Goal: Task Accomplishment & Management: Manage account settings

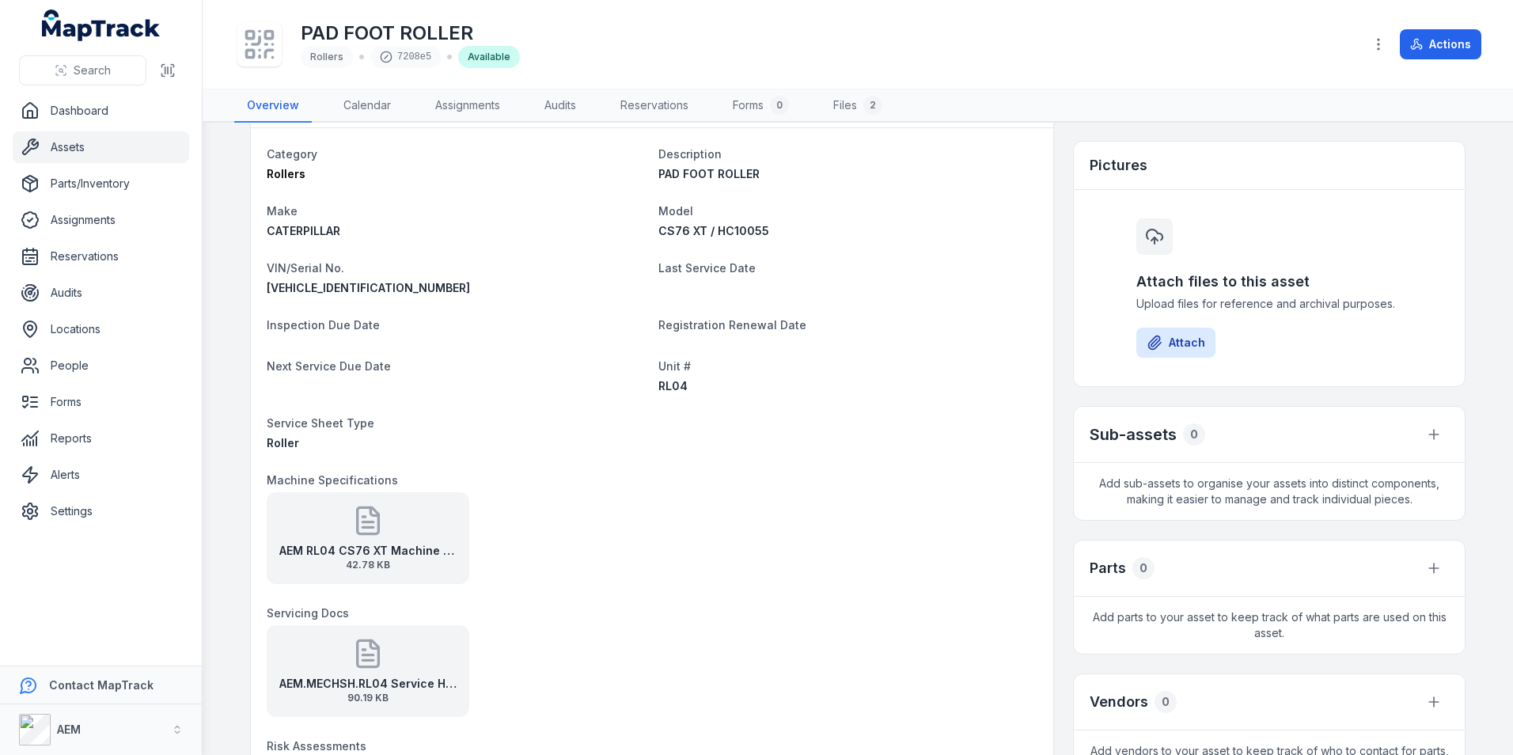
scroll to position [237, 0]
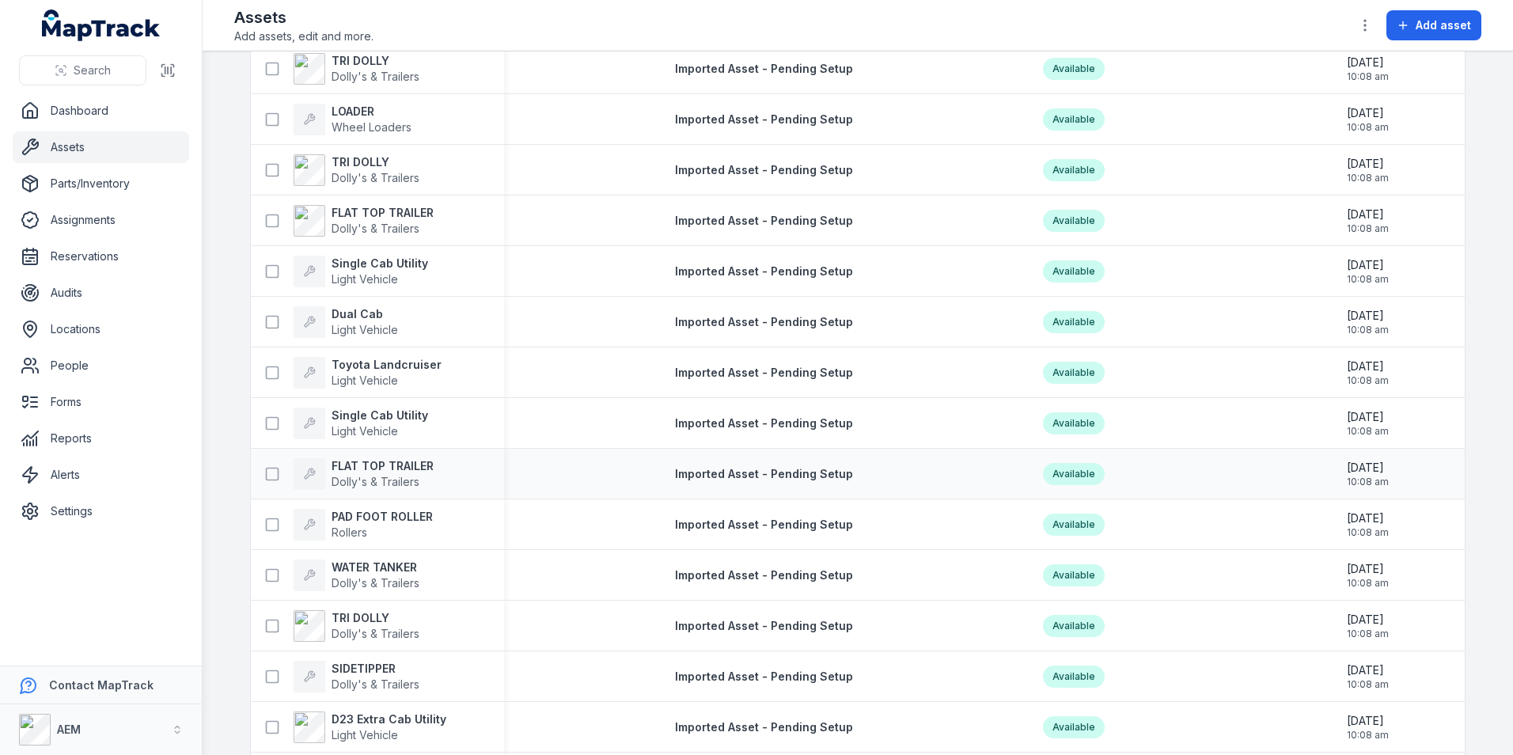
scroll to position [2673, 0]
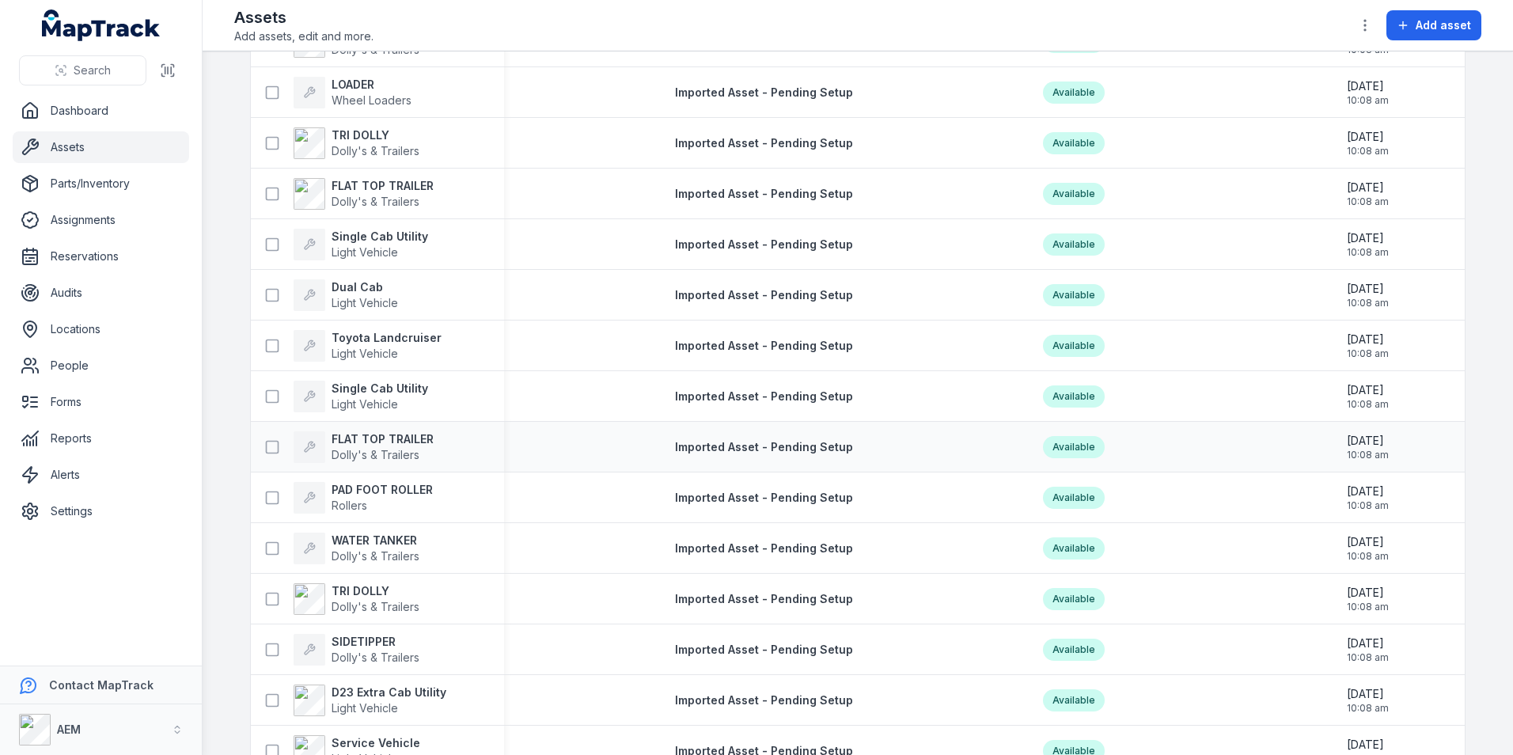
click at [381, 543] on strong "WATER TANKER" at bounding box center [376, 541] width 88 height 16
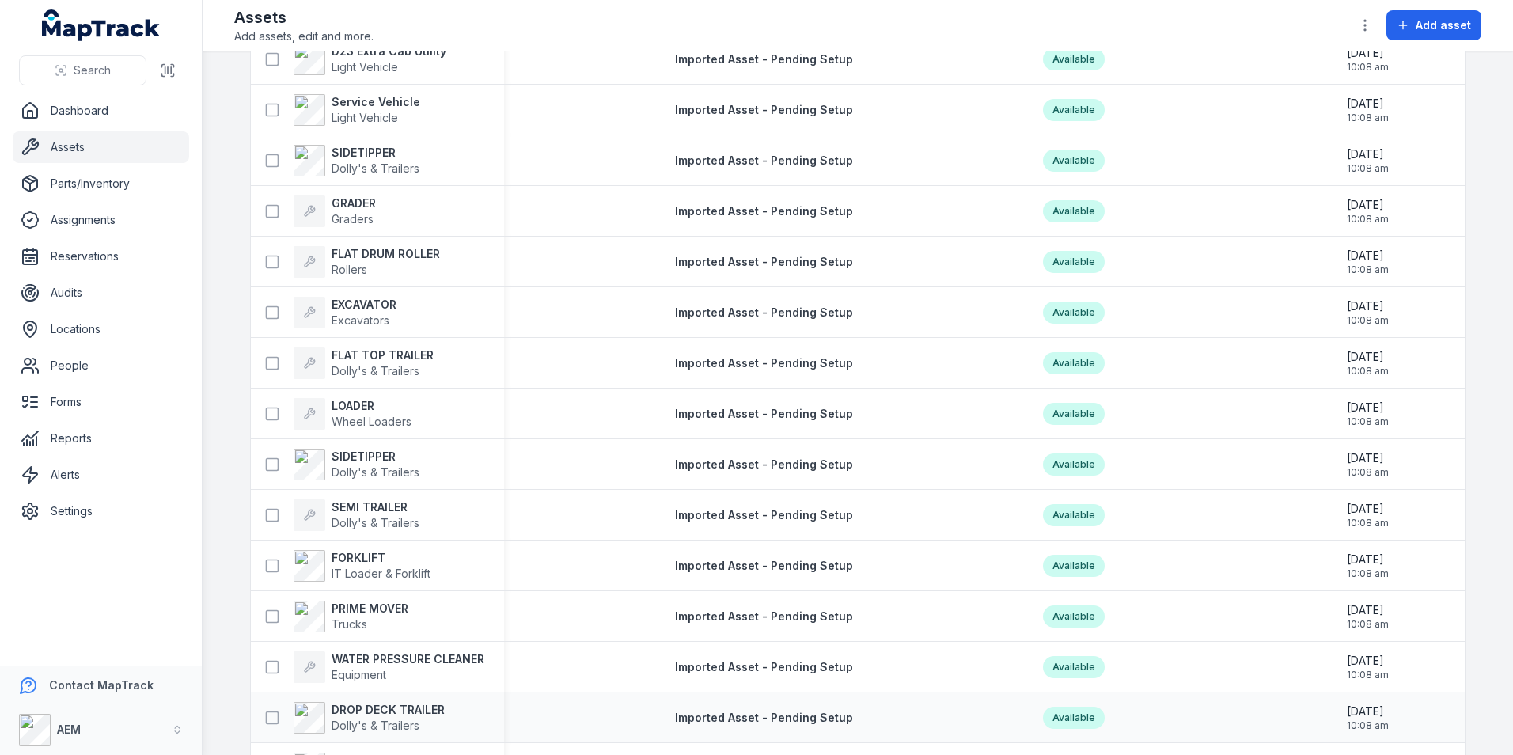
scroll to position [3464, 0]
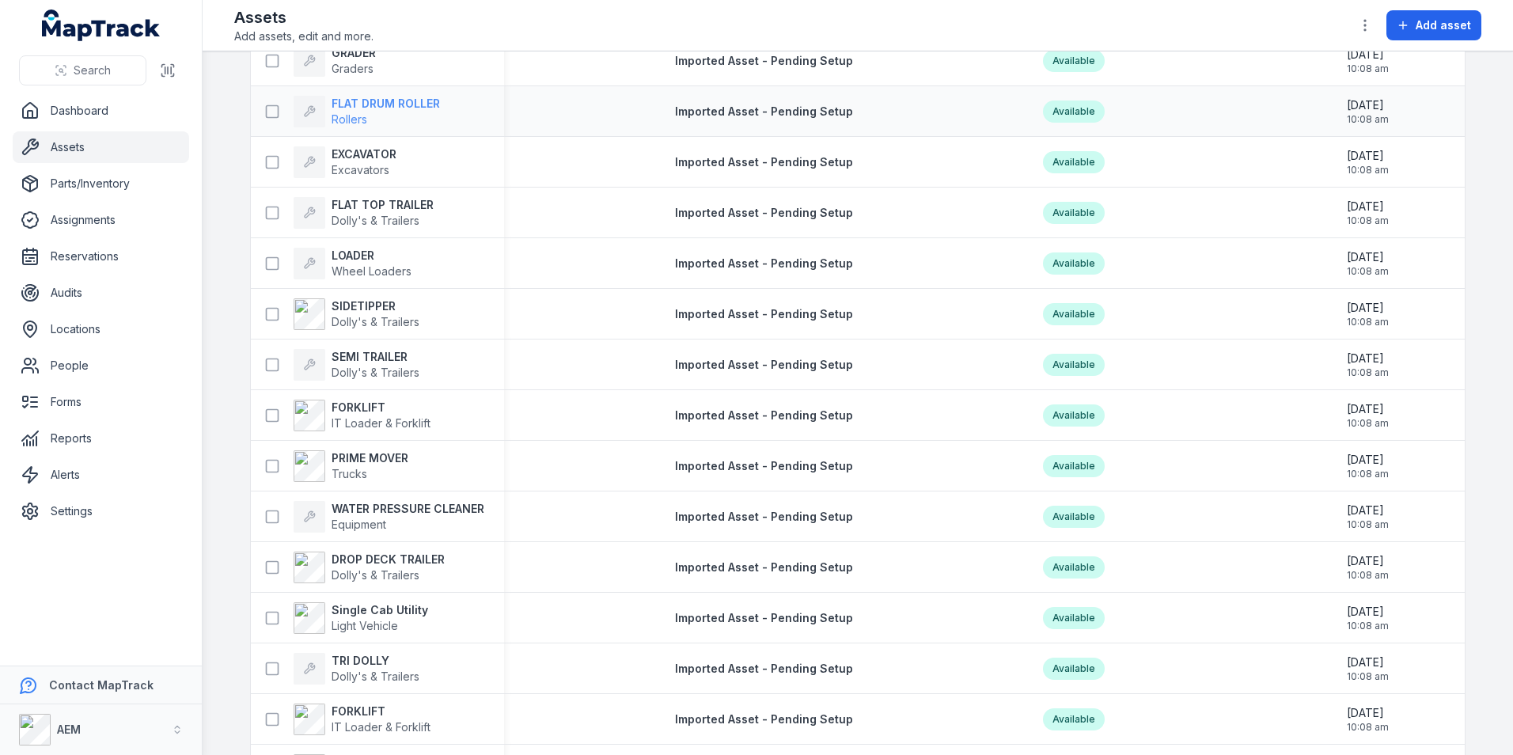
click at [400, 115] on span "Rollers" at bounding box center [386, 120] width 108 height 16
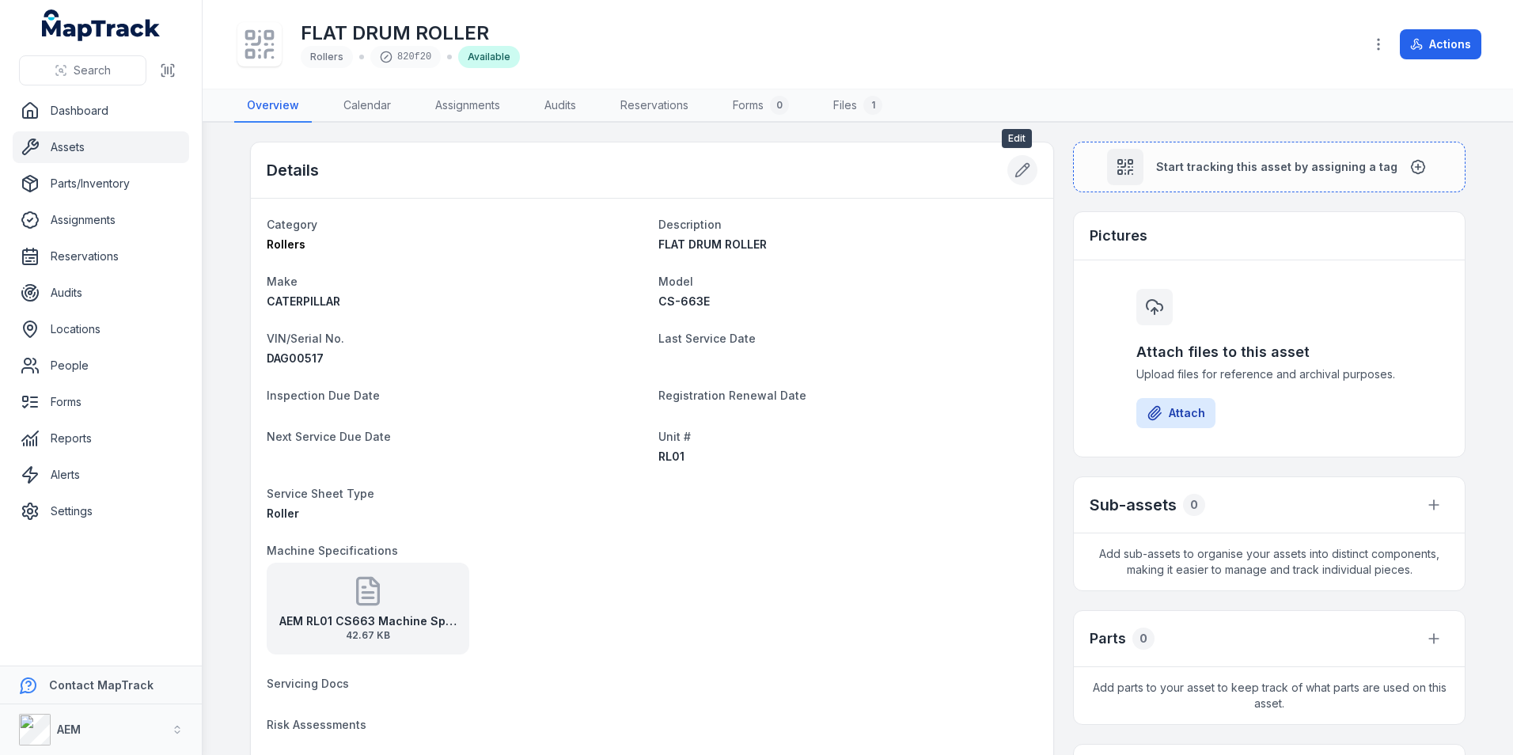
click at [1027, 175] on button at bounding box center [1022, 170] width 30 height 30
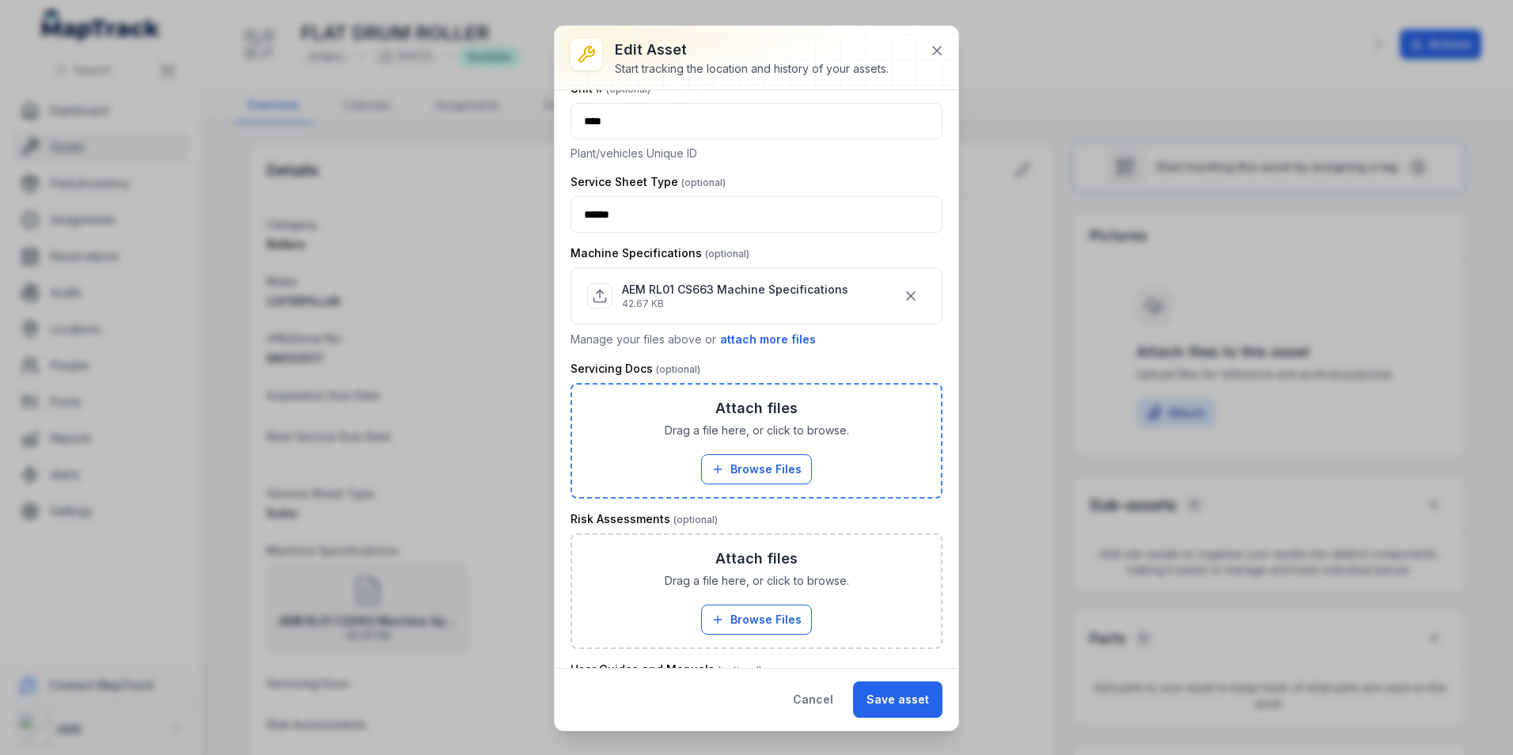
scroll to position [870, 0]
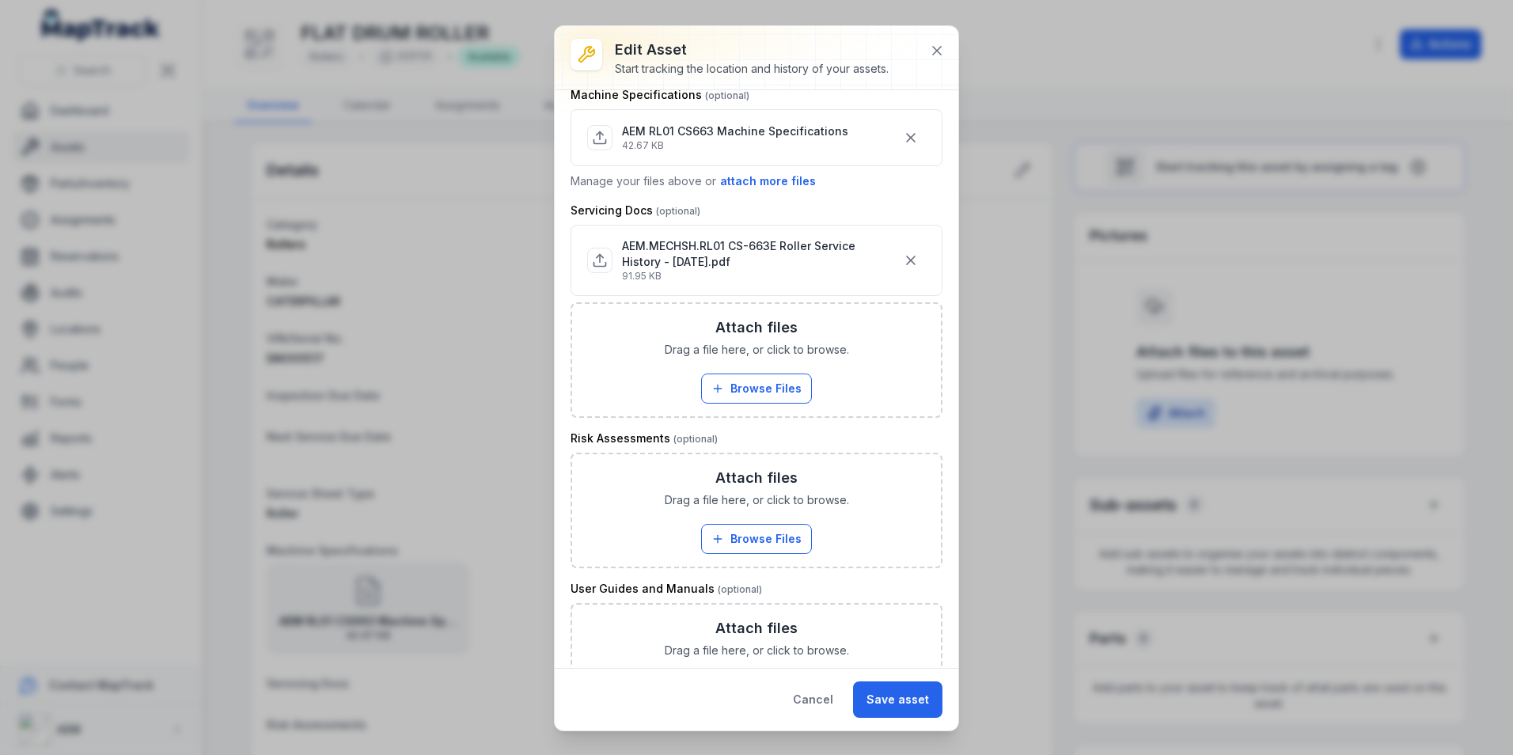
click at [635, 285] on div "AEM.MECHSH.RL01 CS-663E Roller Service History - [DATE].pdf 91.95 KB" at bounding box center [757, 260] width 372 height 71
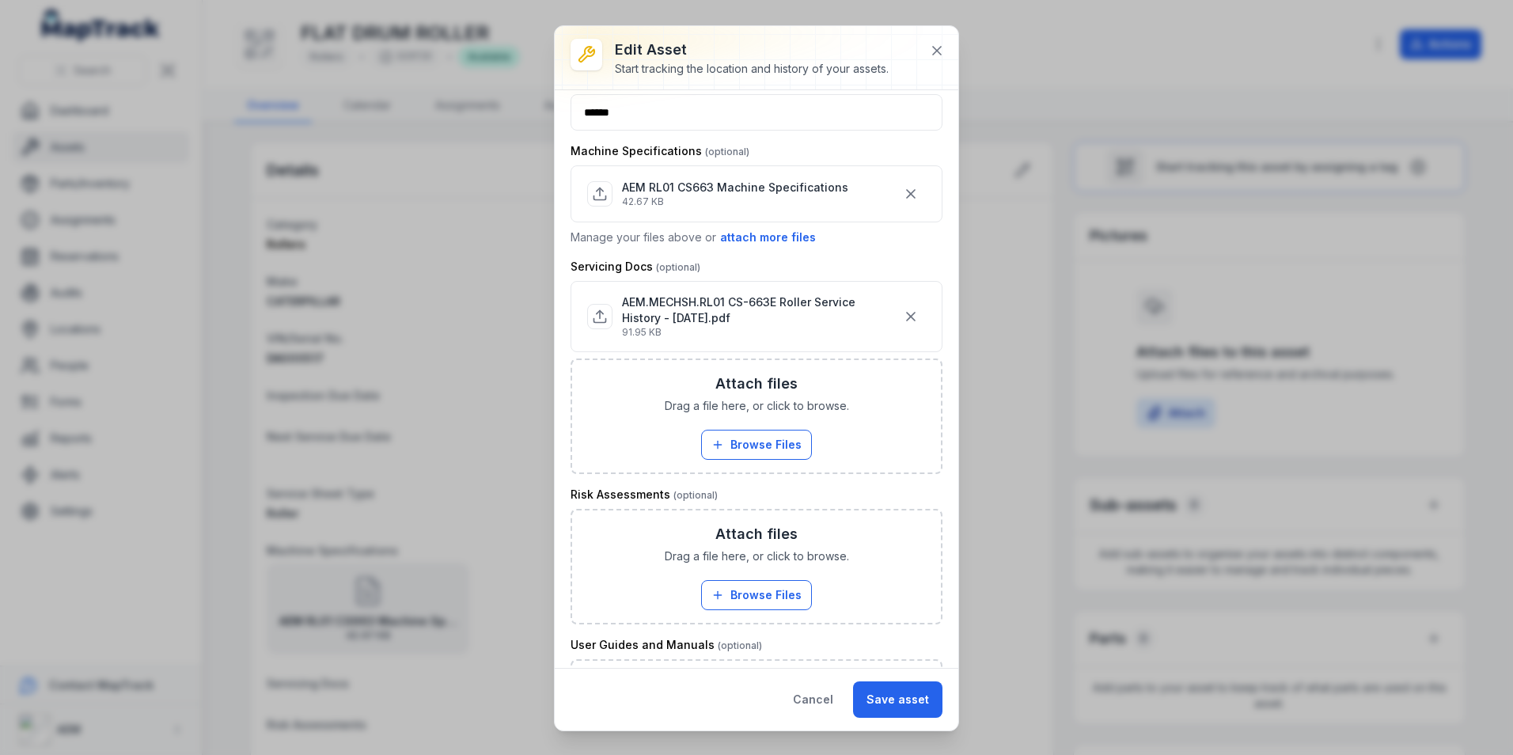
scroll to position [950, 0]
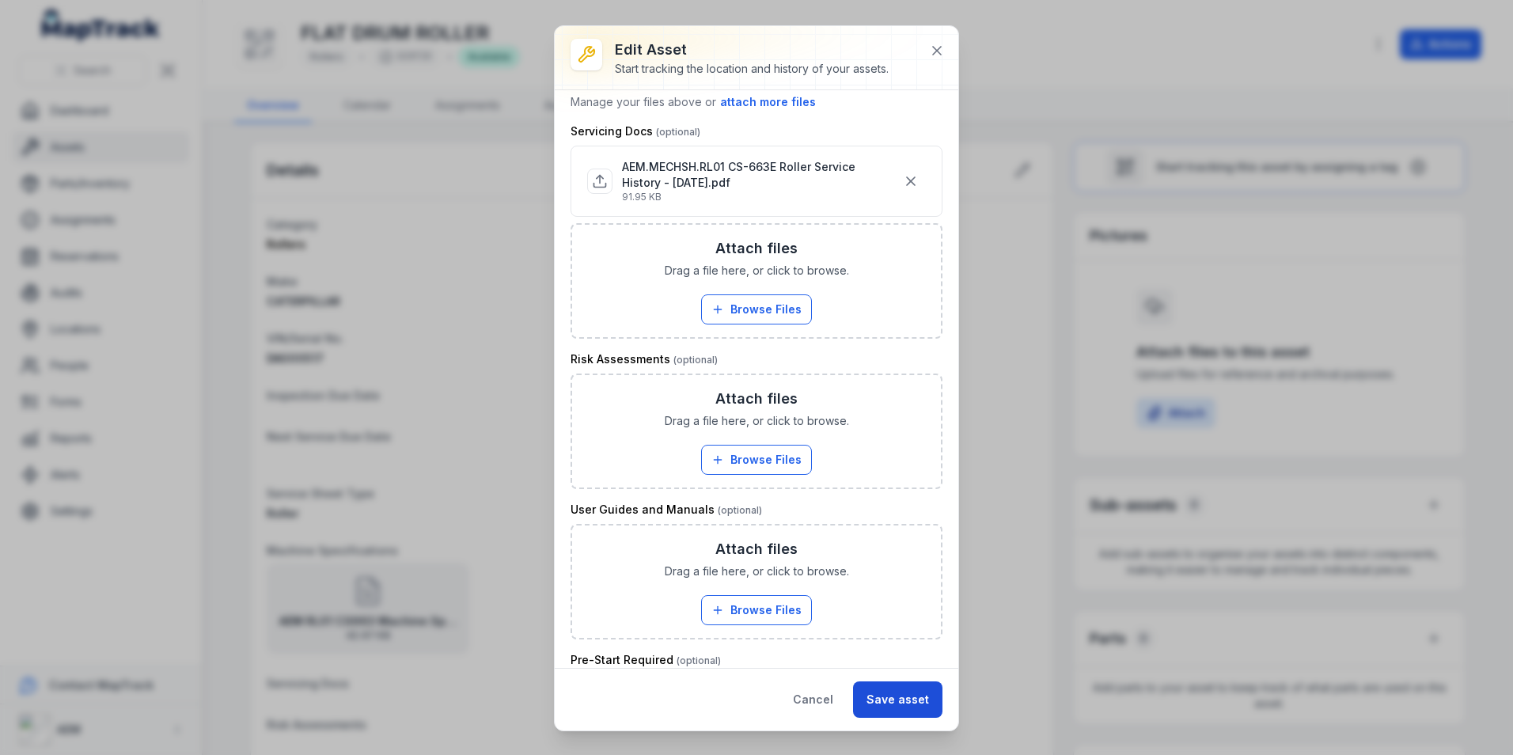
click at [888, 707] on button "Save asset" at bounding box center [897, 699] width 89 height 36
